Goal: Register for event/course

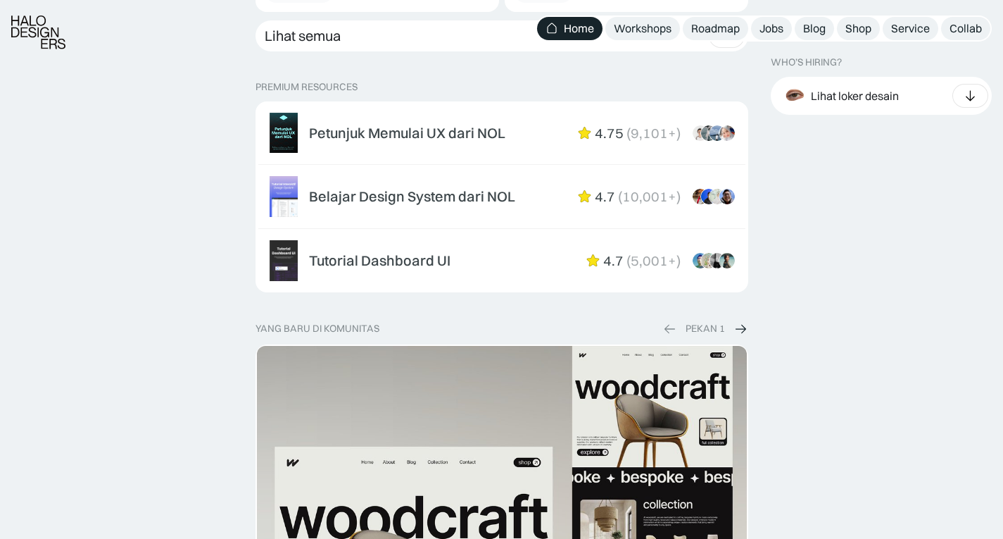
scroll to position [2253, 0]
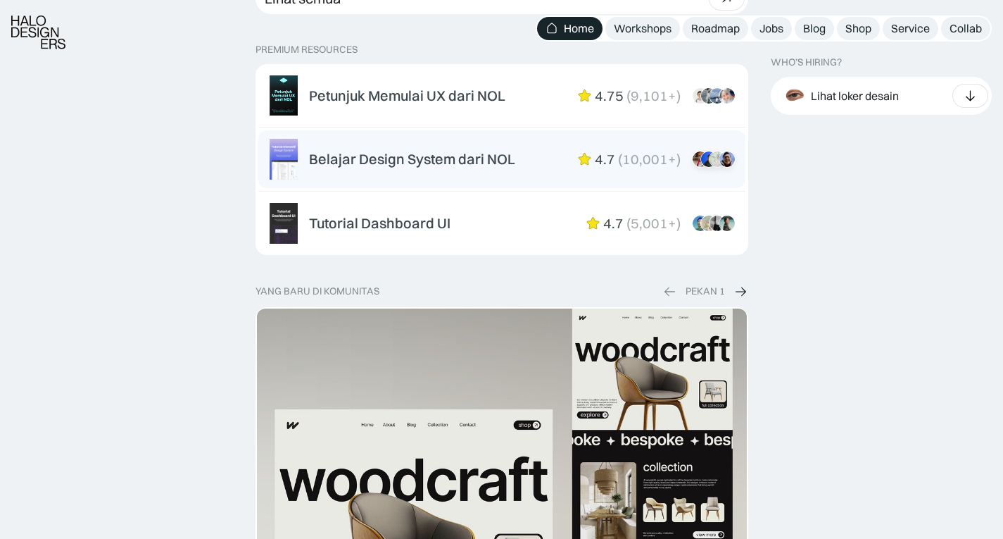
click at [542, 153] on div "Belajar Design System dari NOL 4.7 ( 10,001+ ) “Aku suka interactive tutorial g…" at bounding box center [521, 159] width 425 height 17
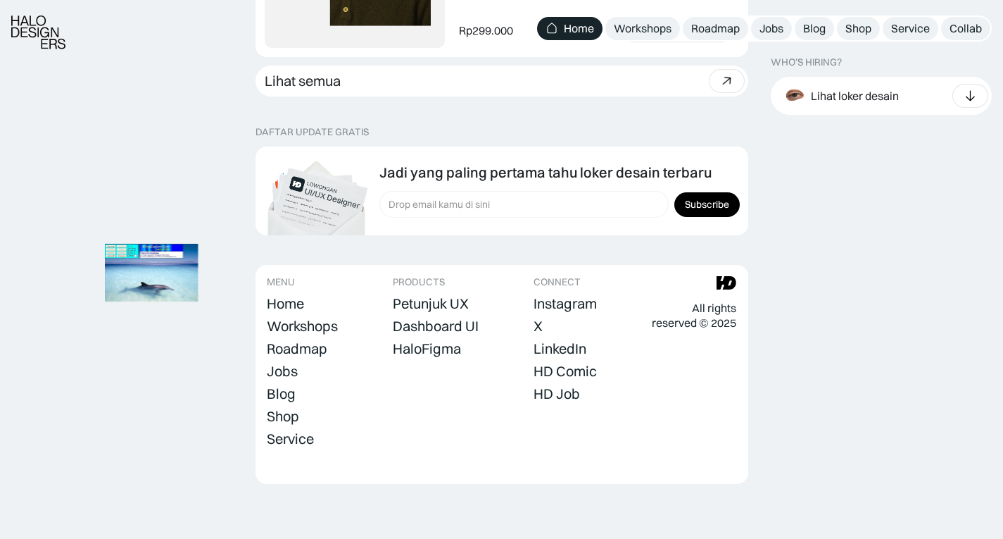
scroll to position [4022, 0]
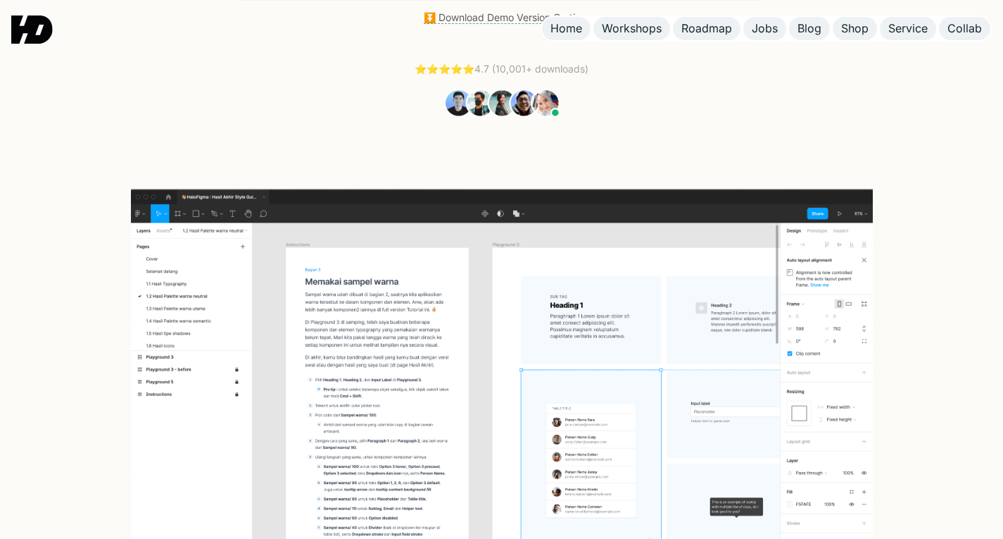
scroll to position [70, 0]
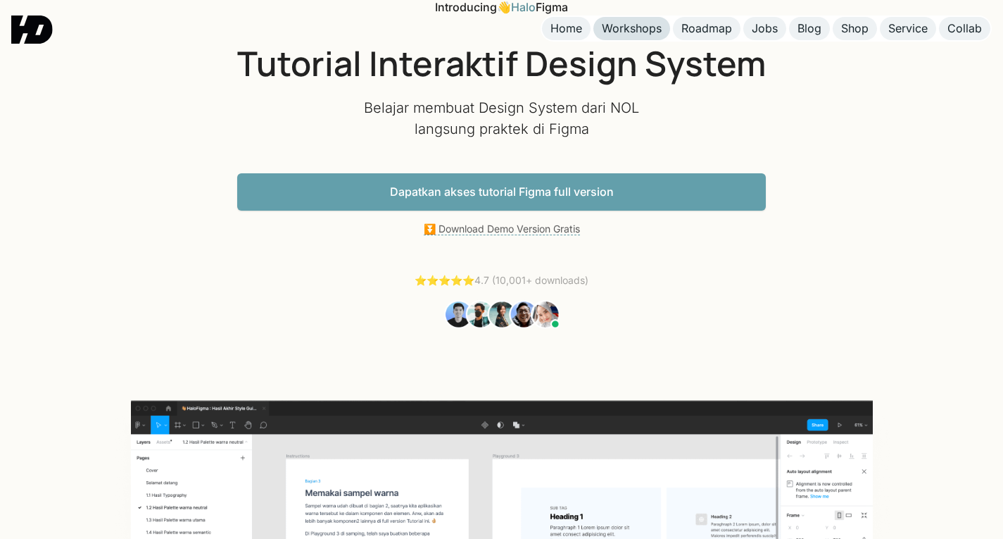
click at [649, 23] on div "Workshops" at bounding box center [632, 28] width 60 height 15
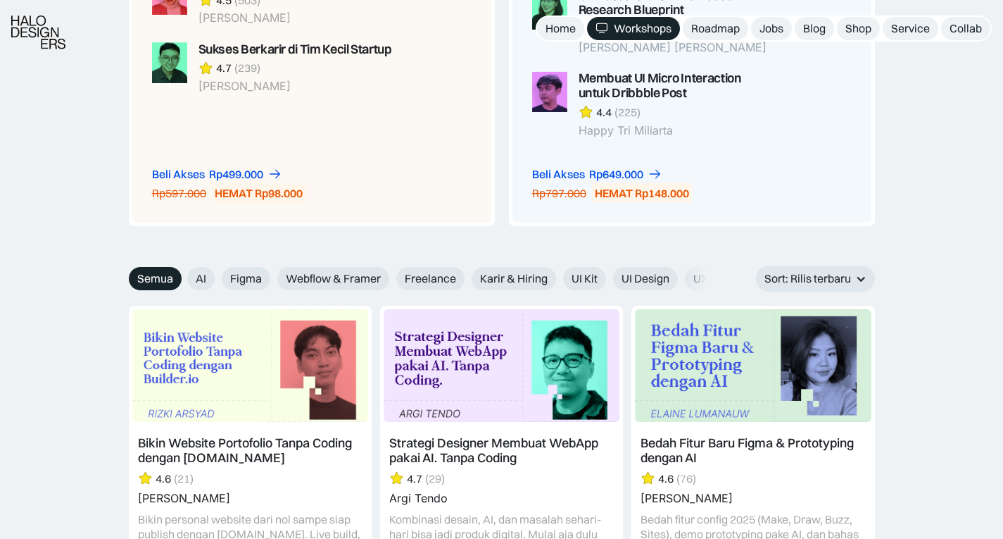
scroll to position [1619, 0]
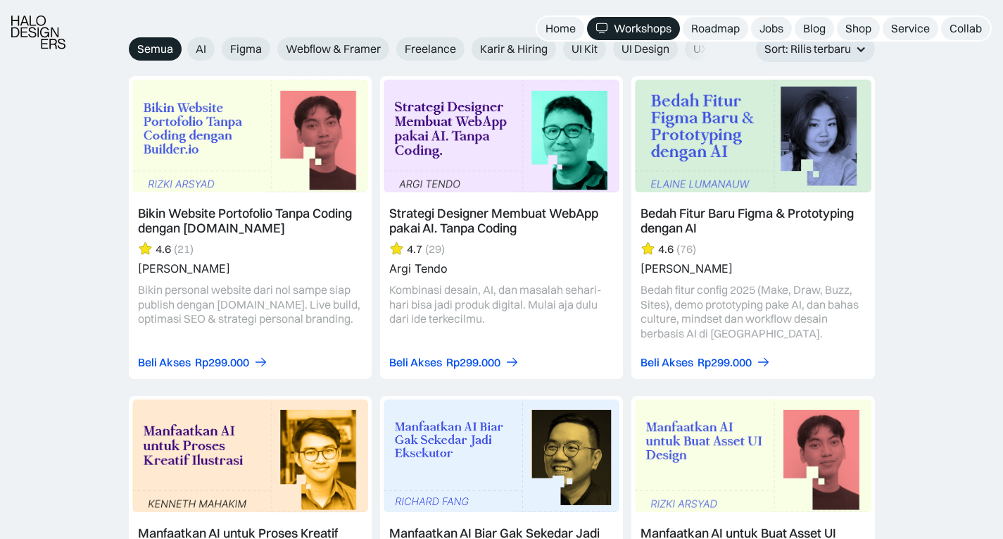
click at [526, 264] on link at bounding box center [501, 227] width 243 height 303
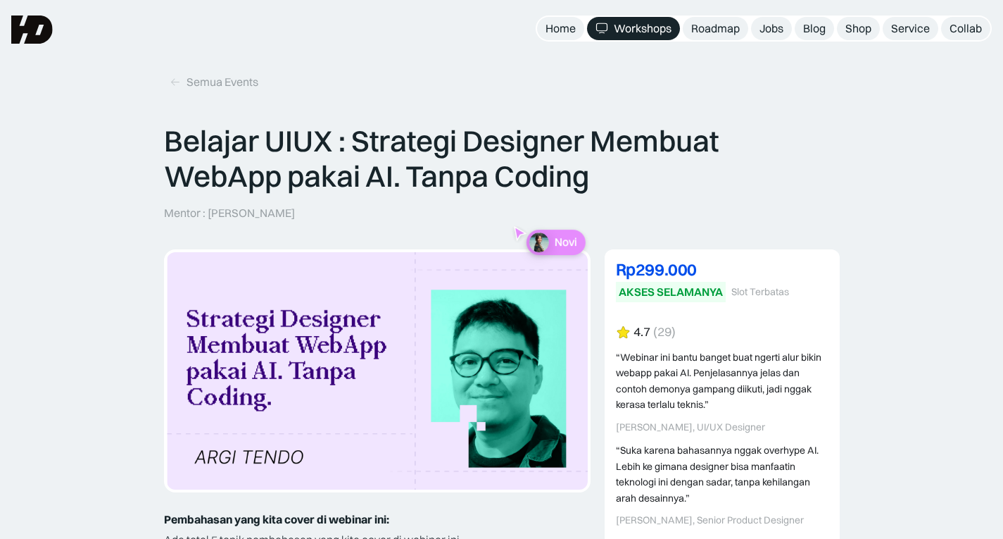
click at [515, 177] on p "Belajar UIUX : Strategi Designer Membuat WebApp pakai AI. Tanpa Coding" at bounding box center [502, 158] width 676 height 71
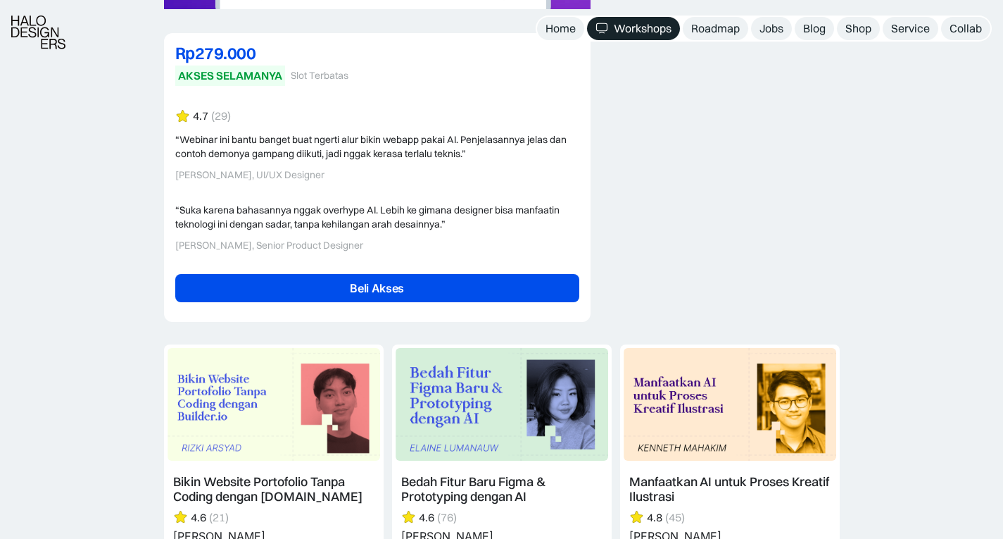
scroll to position [3661, 0]
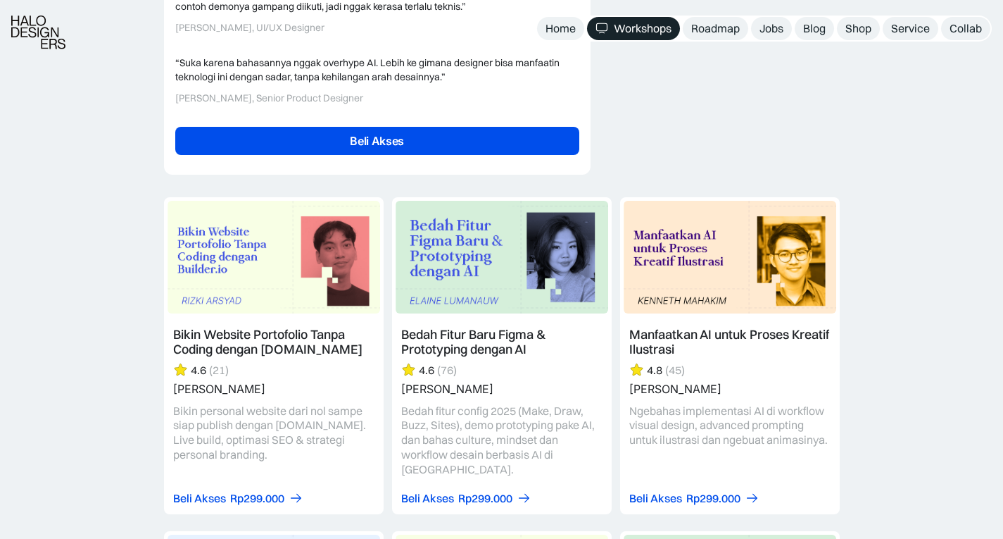
click at [443, 127] on link "Beli Akses" at bounding box center [377, 141] width 404 height 28
